Goal: Task Accomplishment & Management: Manage account settings

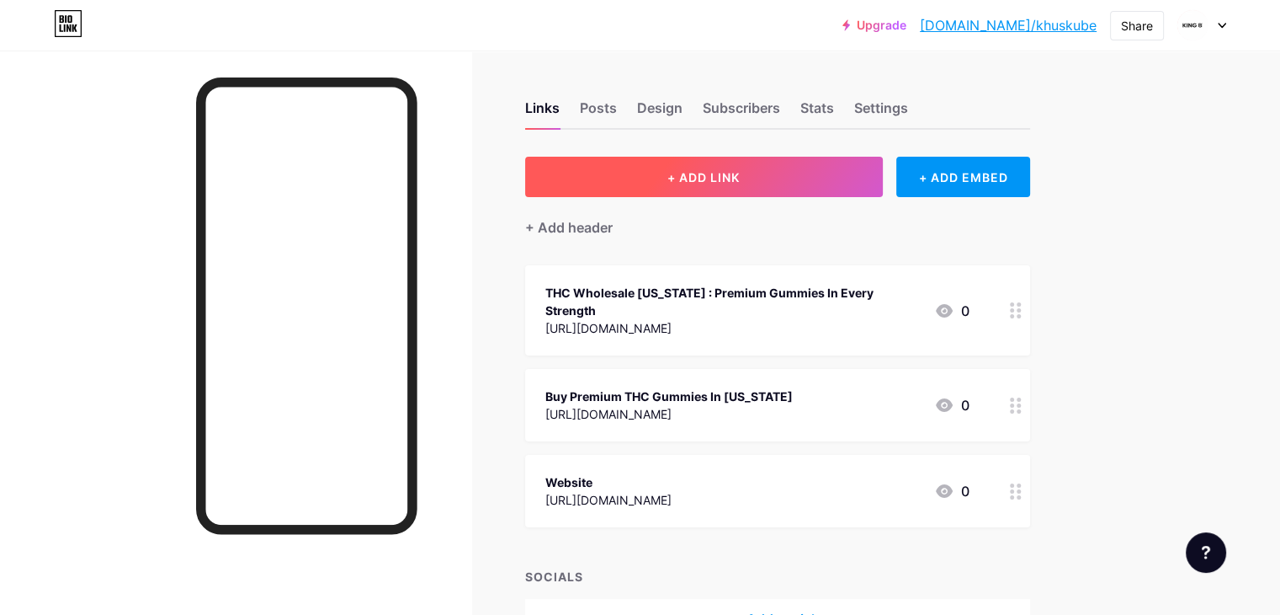
click at [811, 188] on button "+ ADD LINK" at bounding box center [704, 177] width 358 height 40
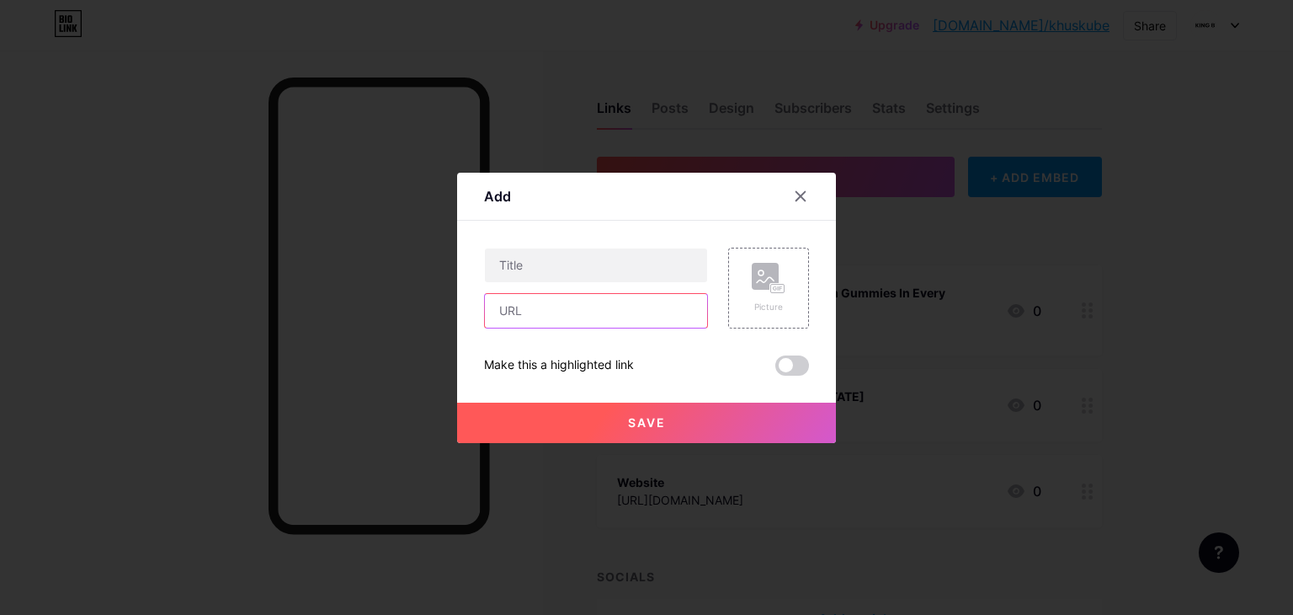
click at [572, 295] on input "text" at bounding box center [596, 311] width 222 height 34
paste input "[URL][DOMAIN_NAME]"
type input "[URL][DOMAIN_NAME]"
click at [620, 263] on input "text" at bounding box center [596, 265] width 222 height 34
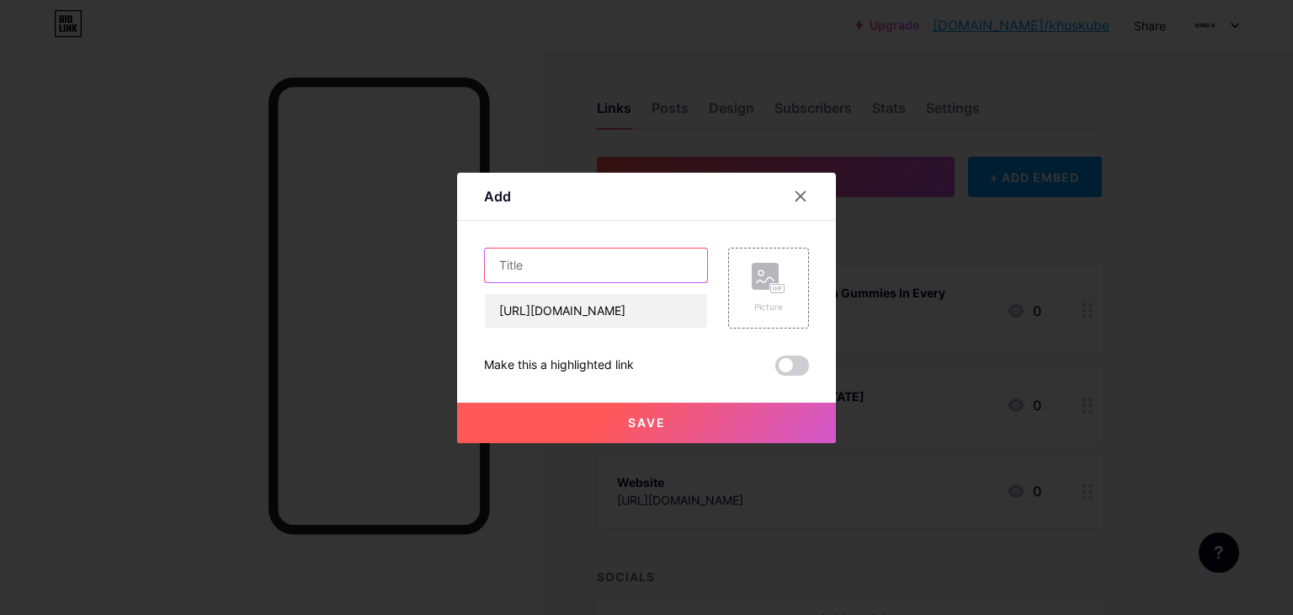
scroll to position [0, 0]
paste input "Exploring the Benefits of 10mg THC Sleep Gummies: Balanced and Restful"
type input "Exploring the Benefits of 10mg THC Sleep Gummies: Balanced and Restful"
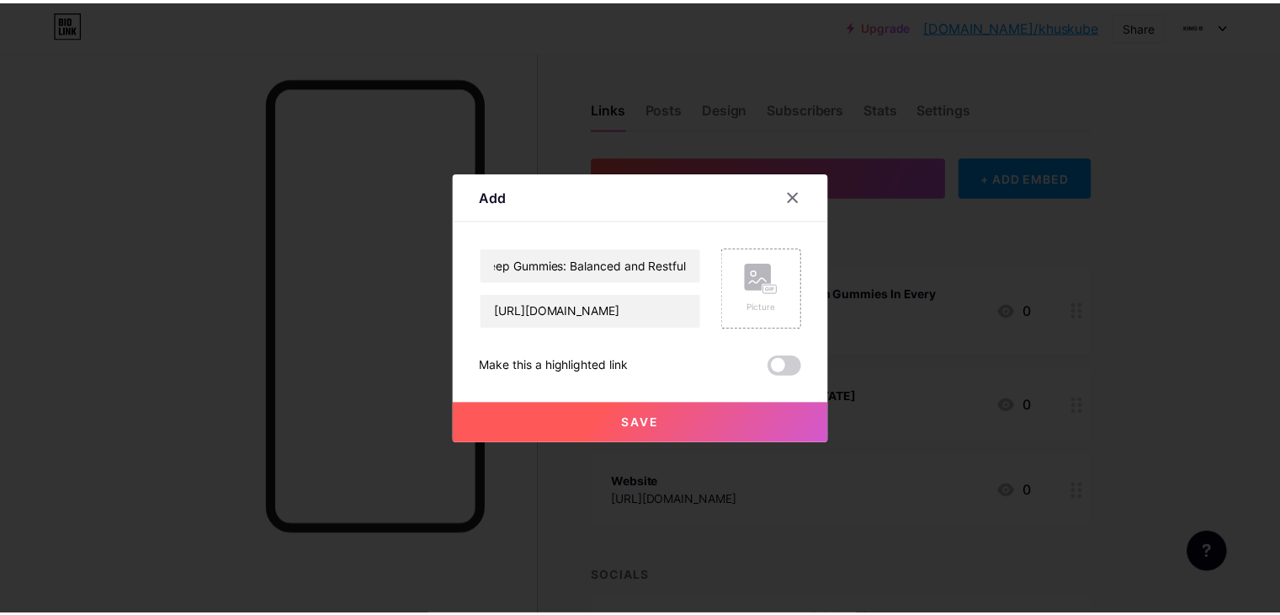
scroll to position [0, 0]
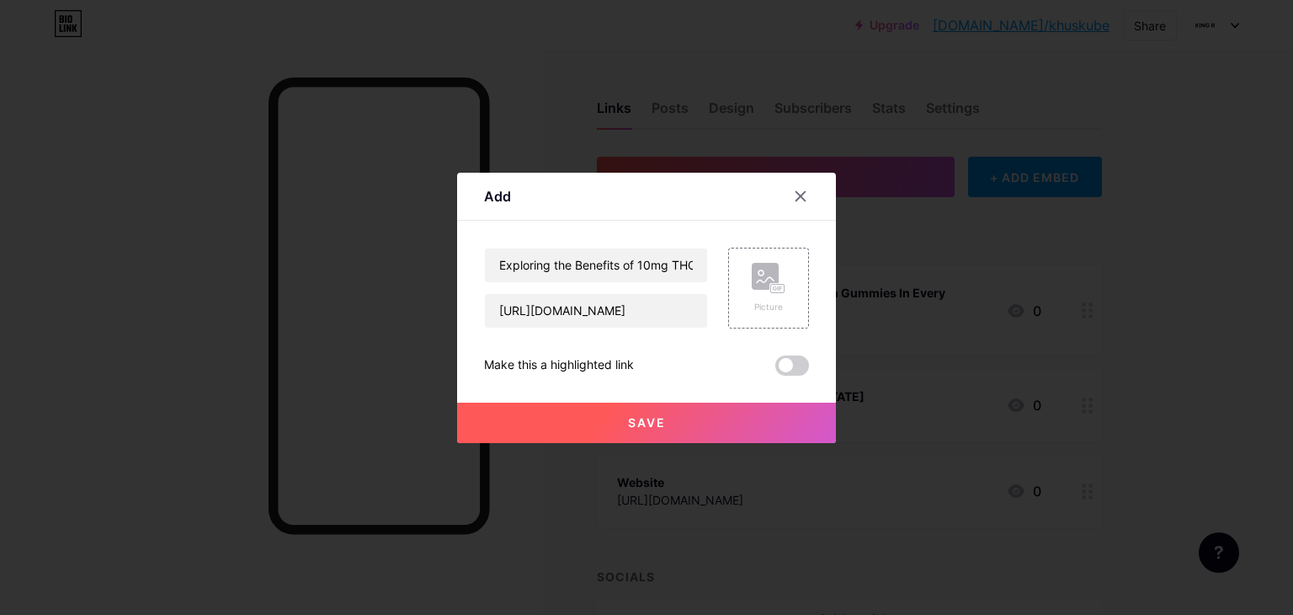
click at [649, 428] on span "Save" at bounding box center [647, 422] width 38 height 14
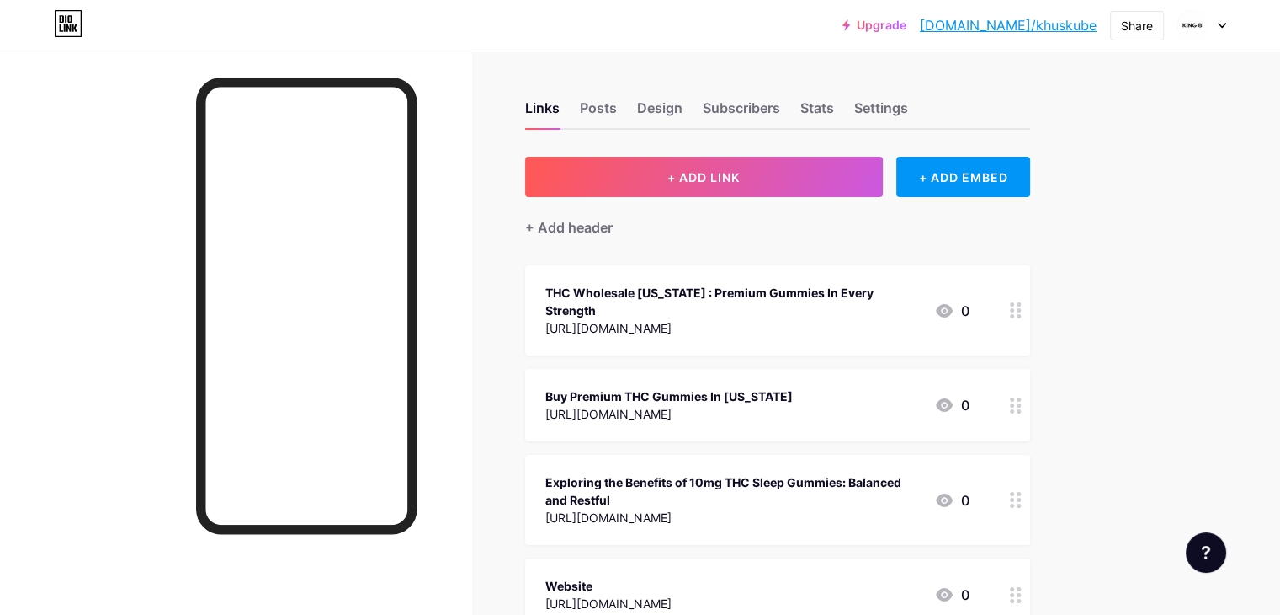
click at [1044, 25] on link "[DOMAIN_NAME]/khuskube" at bounding box center [1008, 25] width 177 height 20
click at [1218, 26] on icon at bounding box center [1222, 26] width 8 height 6
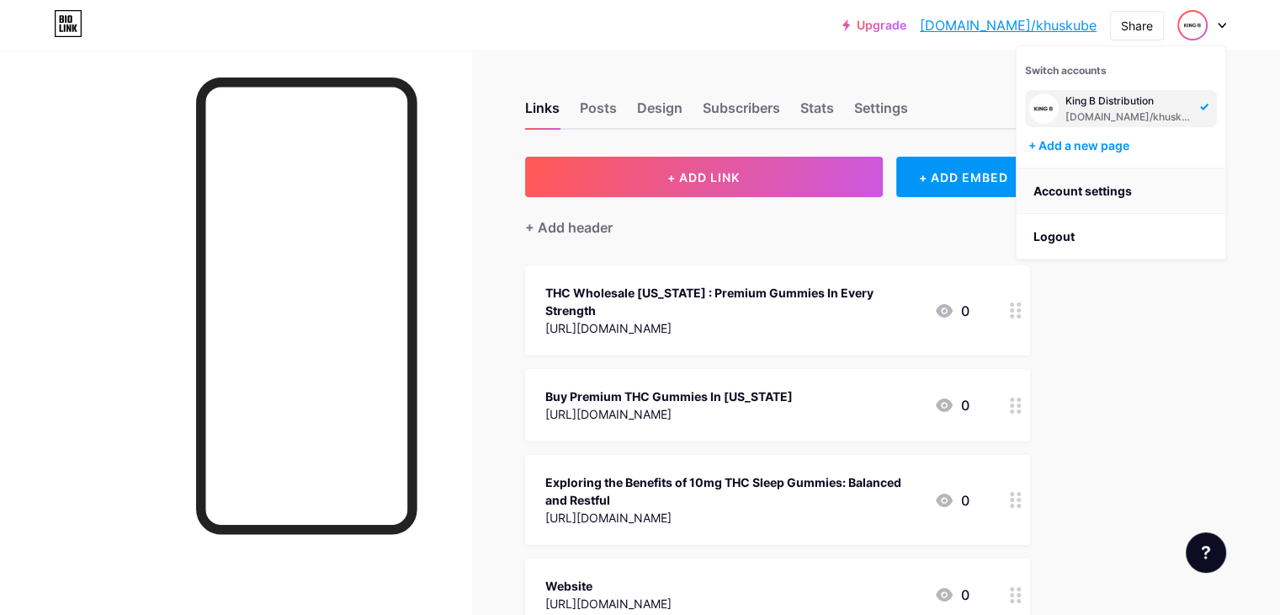
click at [1069, 187] on link "Account settings" at bounding box center [1121, 190] width 209 height 45
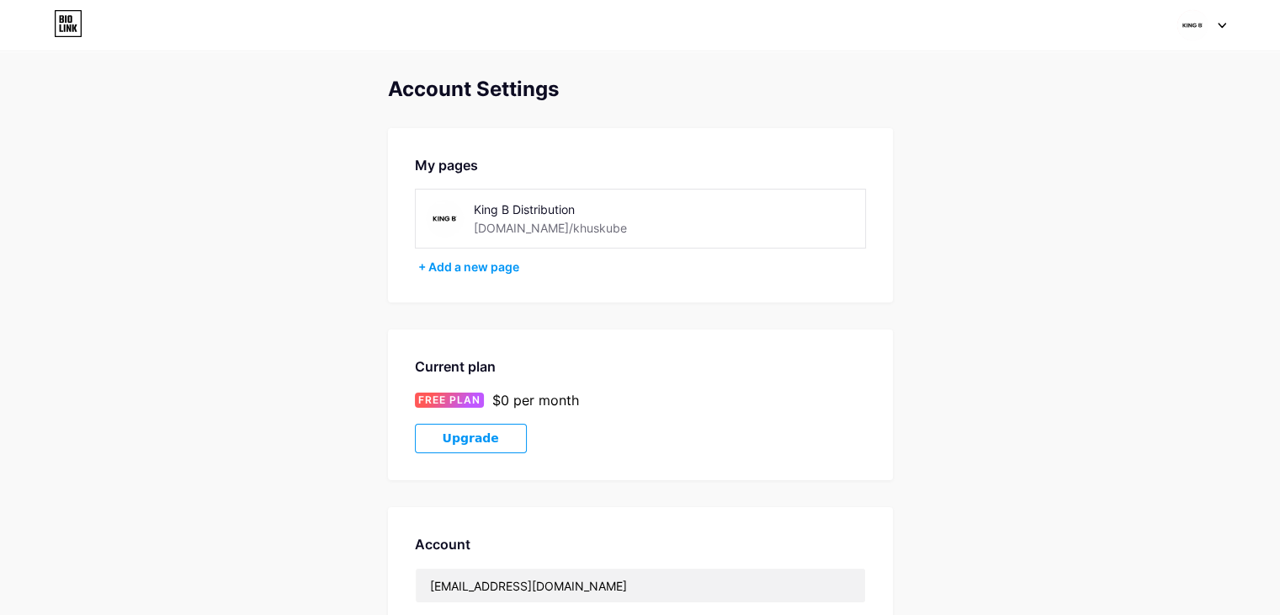
click at [583, 230] on div "King B Distribution [DOMAIN_NAME]/khuskube" at bounding box center [593, 219] width 238 height 38
click at [568, 223] on div "[DOMAIN_NAME]/khuskube" at bounding box center [550, 228] width 153 height 18
click at [456, 263] on div "+ Add a new page" at bounding box center [642, 266] width 448 height 17
